Goal: Check status: Check status

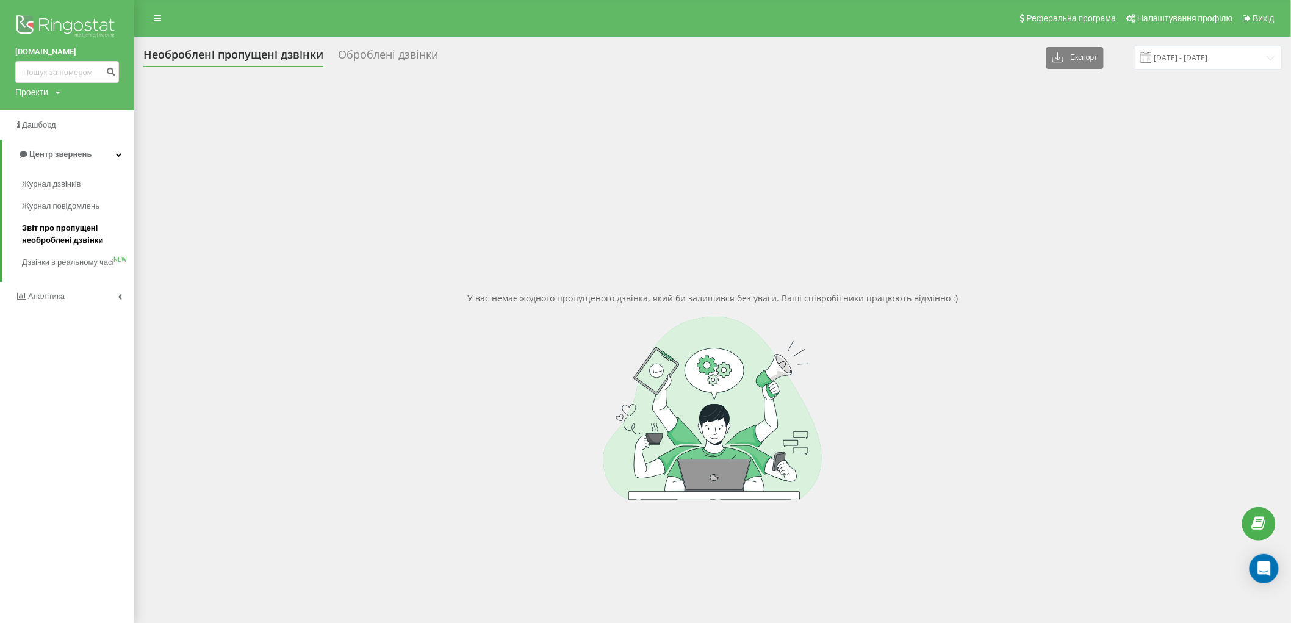
click at [66, 238] on span "Звіт про пропущені необроблені дзвінки" at bounding box center [75, 234] width 106 height 24
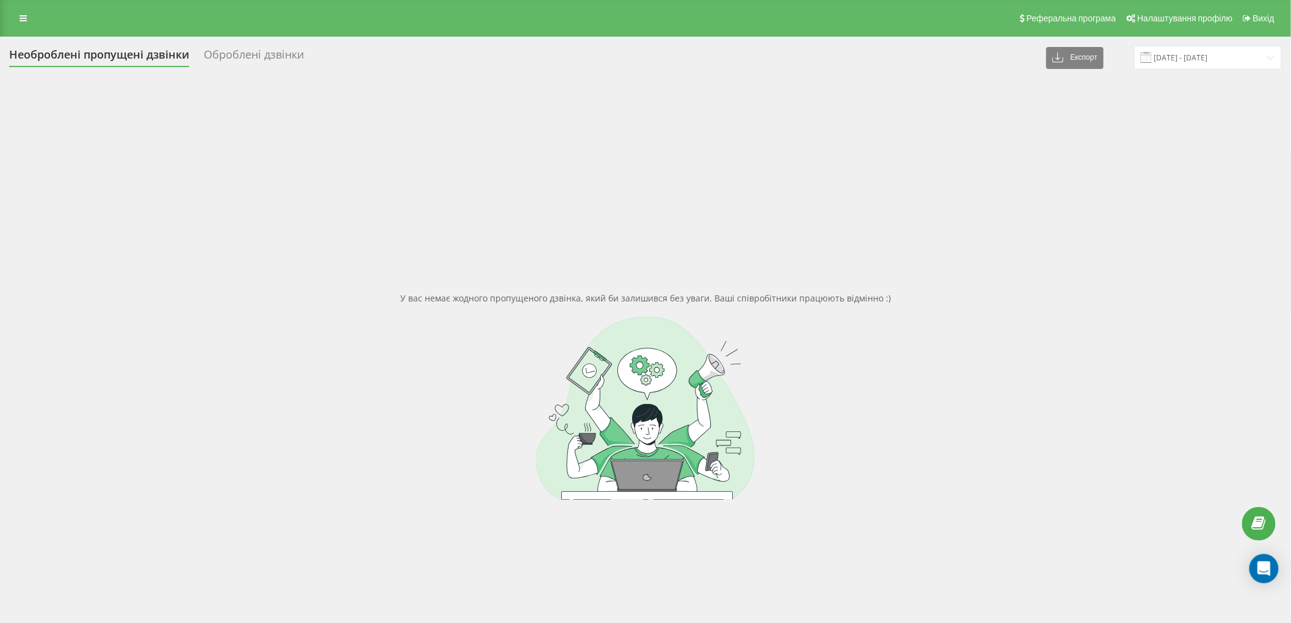
click at [279, 220] on div "У вас немає жодного пропущеного дзвінка, який би залишився без уваги. Ваші спів…" at bounding box center [645, 395] width 1272 height 623
click at [19, 26] on link at bounding box center [23, 18] width 22 height 17
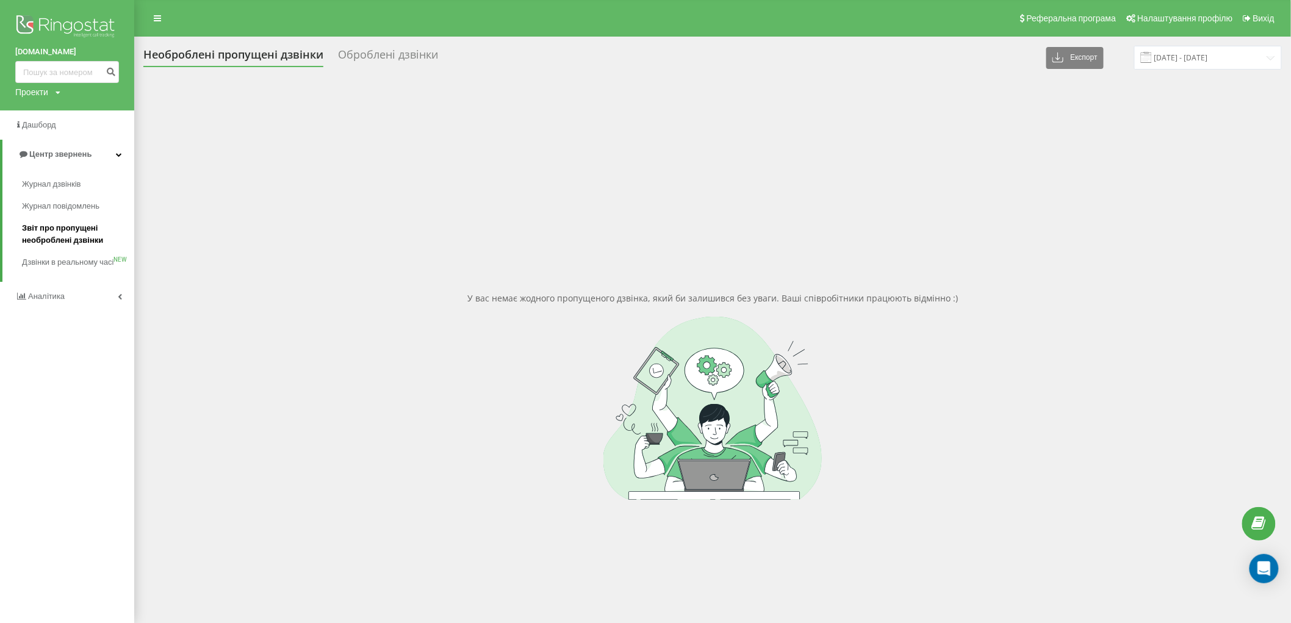
click at [55, 227] on span "Звіт про пропущені необроблені дзвінки" at bounding box center [75, 234] width 106 height 24
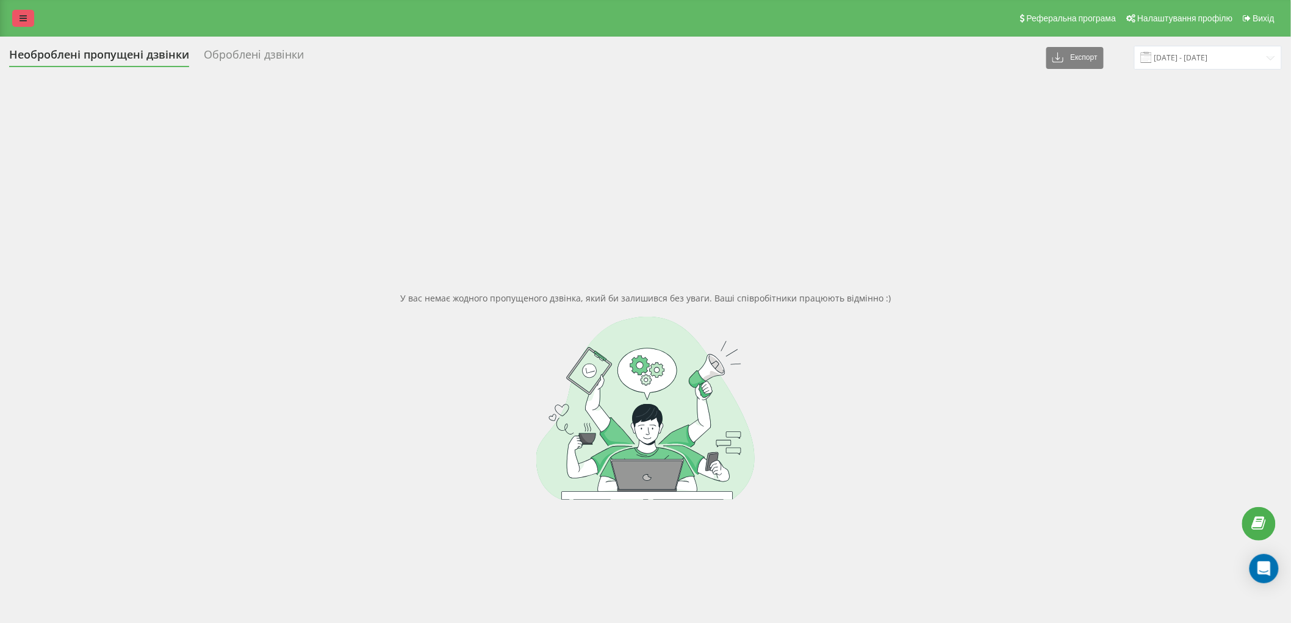
click at [28, 16] on link at bounding box center [23, 18] width 22 height 17
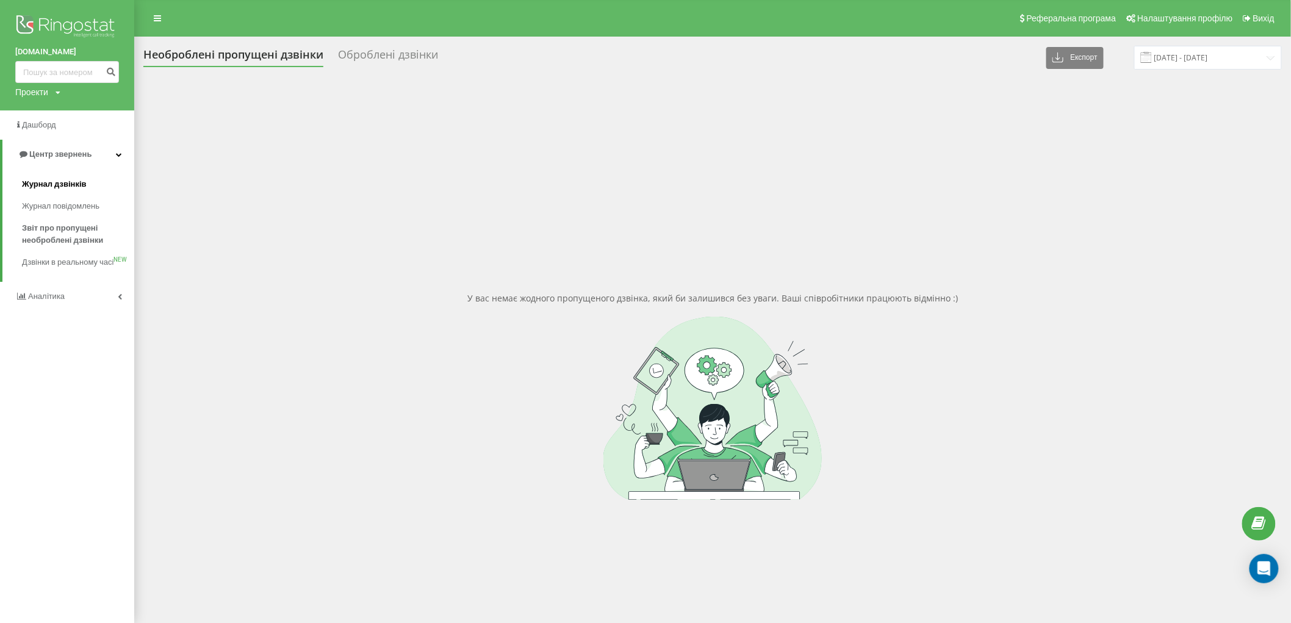
click at [52, 179] on span "Журнал дзвінків" at bounding box center [54, 184] width 65 height 12
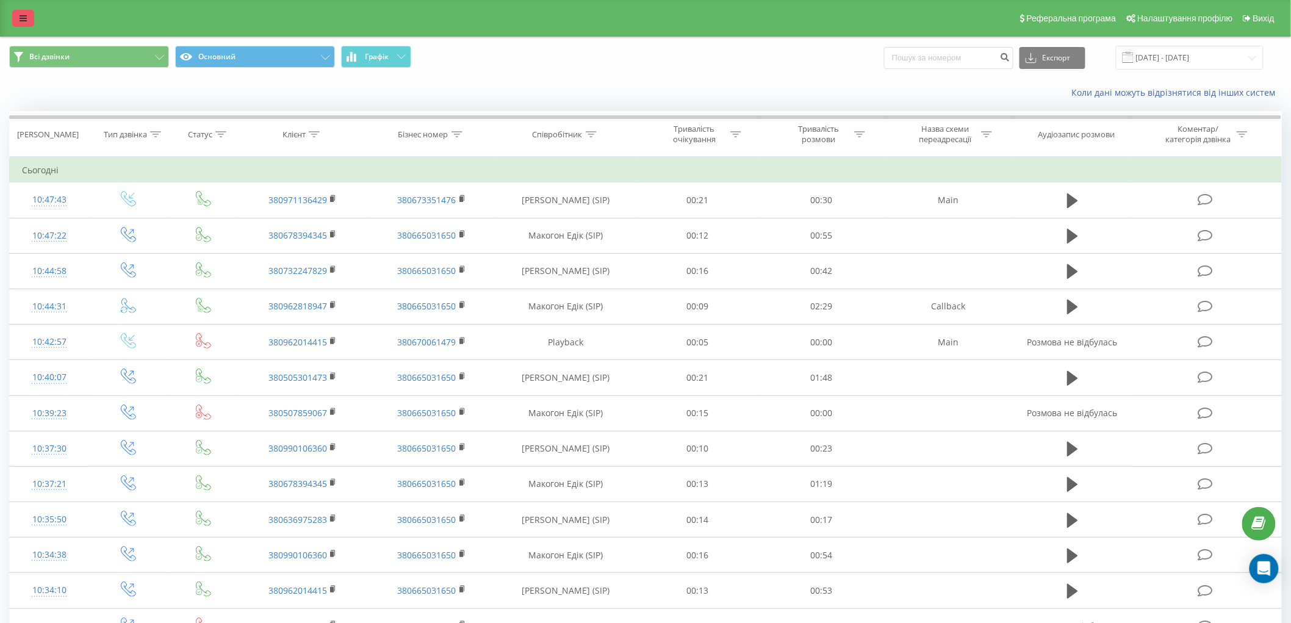
click at [15, 14] on link at bounding box center [23, 18] width 22 height 17
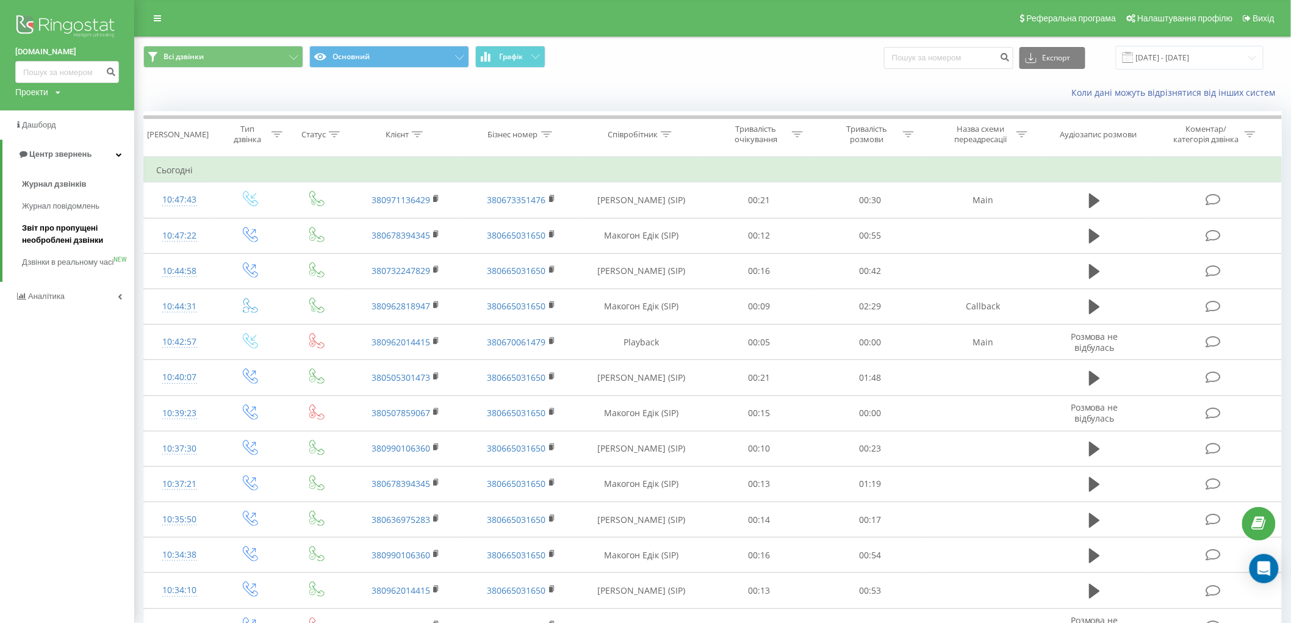
click at [78, 235] on span "Звіт про пропущені необроблені дзвінки" at bounding box center [75, 234] width 106 height 24
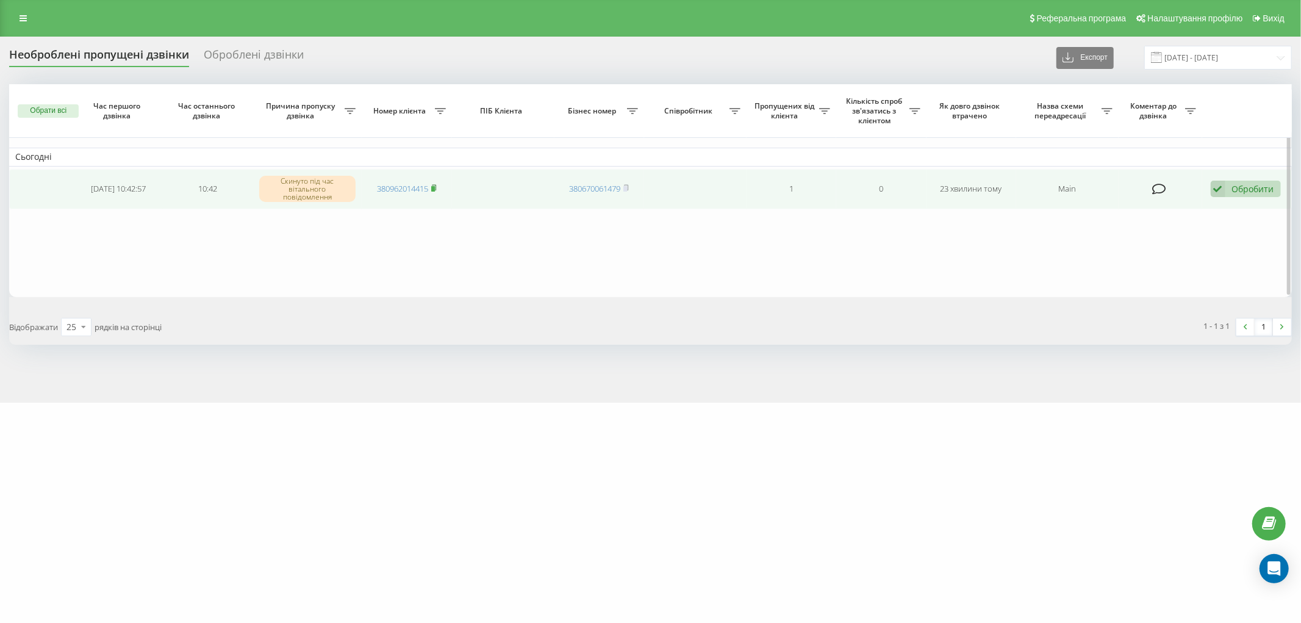
click at [435, 187] on rect at bounding box center [433, 188] width 4 height 5
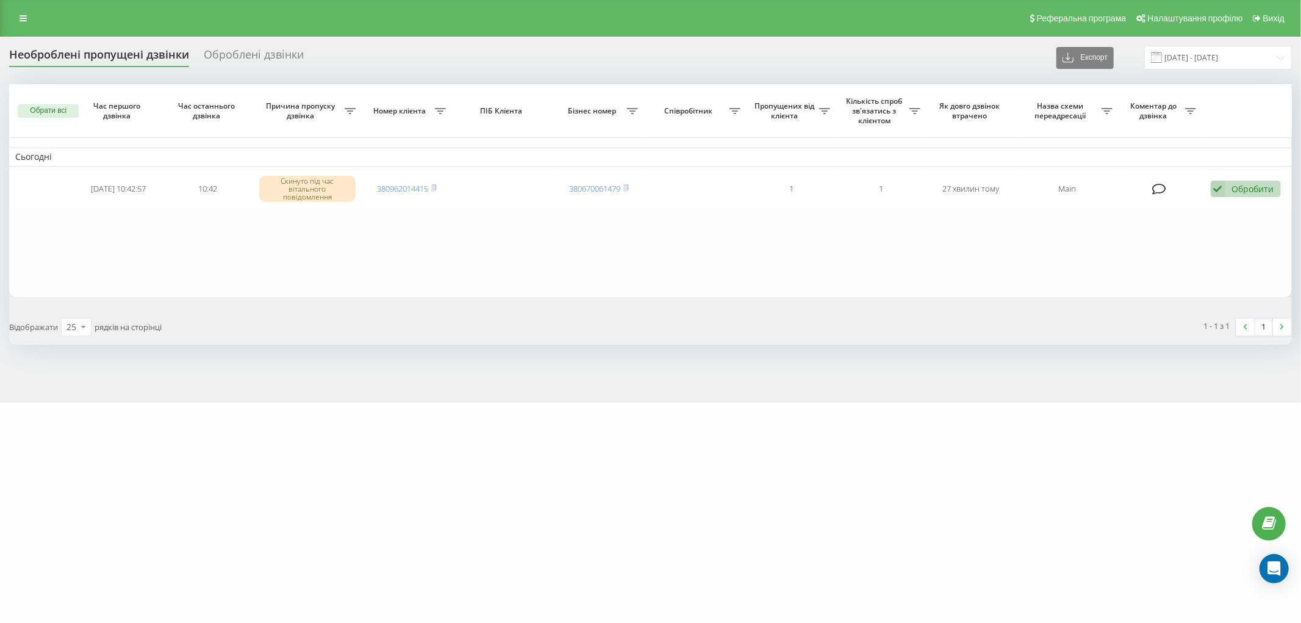
drag, startPoint x: 3, startPoint y: 21, endPoint x: 10, endPoint y: 21, distance: 6.7
click at [7, 21] on div "Реферальна програма Налаштування профілю Вихід" at bounding box center [650, 18] width 1301 height 37
click at [16, 17] on link at bounding box center [23, 18] width 22 height 17
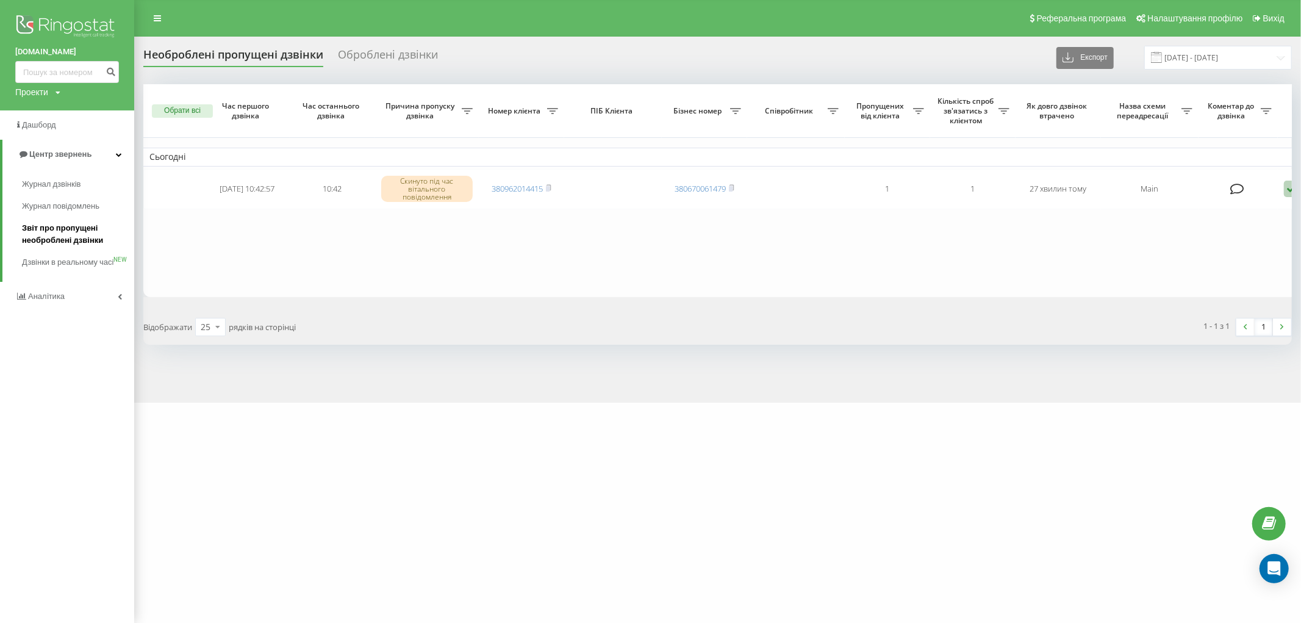
click at [71, 232] on span "Звіт про пропущені необроблені дзвінки" at bounding box center [75, 234] width 106 height 24
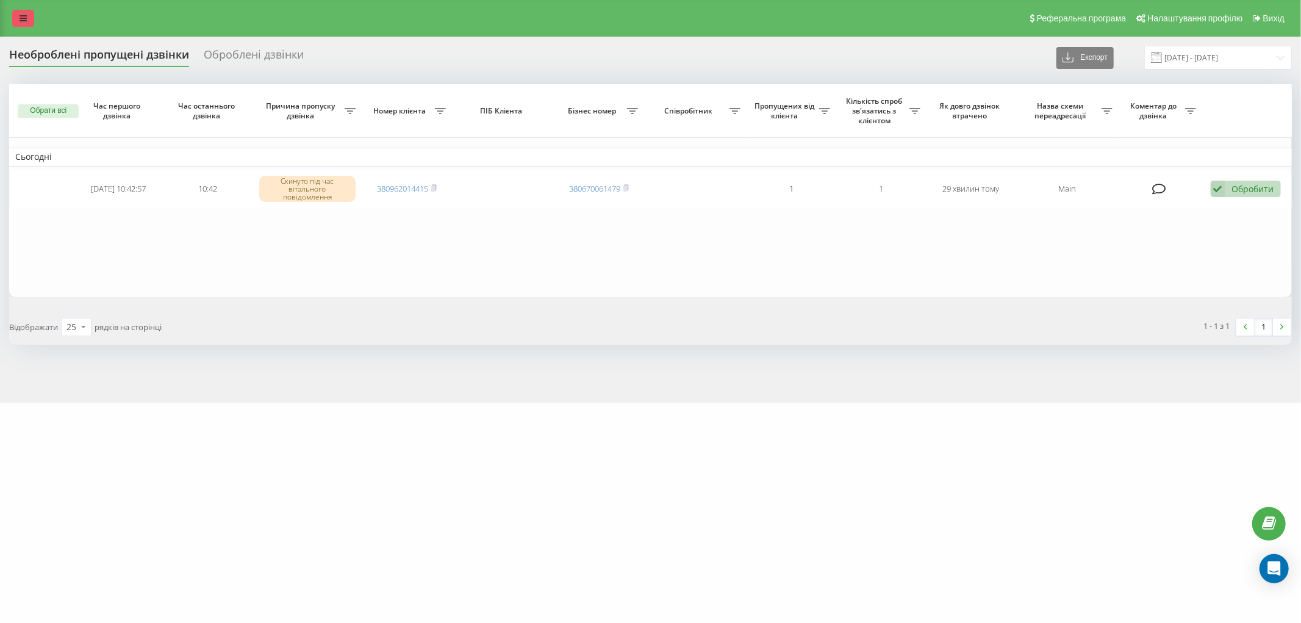
click at [23, 21] on icon at bounding box center [23, 18] width 7 height 9
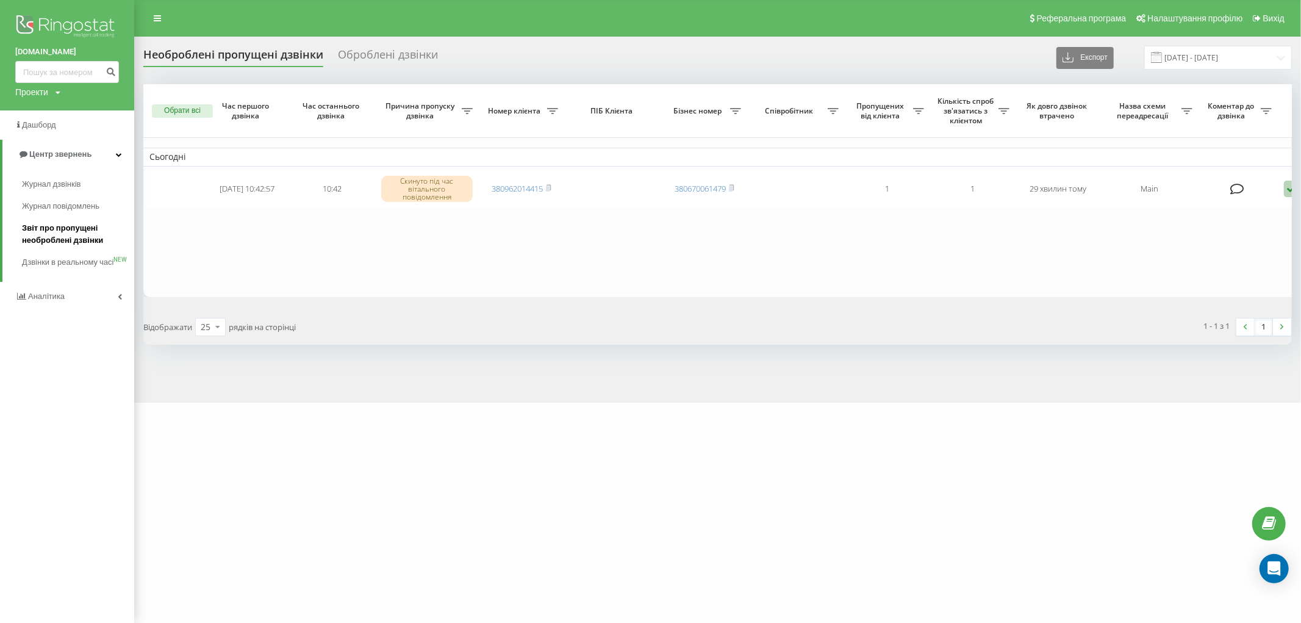
click at [46, 240] on span "Звіт про пропущені необроблені дзвінки" at bounding box center [75, 234] width 106 height 24
